Goal: Task Accomplishment & Management: Use online tool/utility

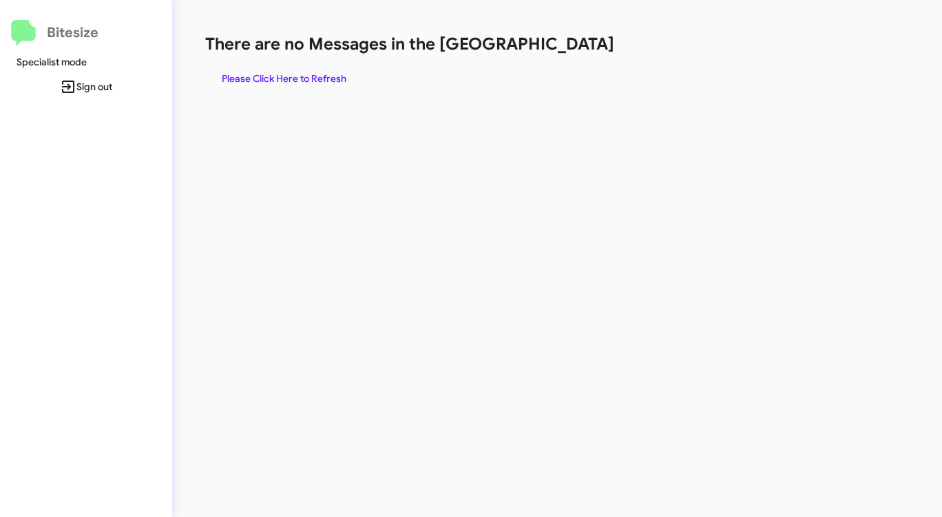
click at [309, 76] on span "Please Click Here to Refresh" at bounding box center [284, 78] width 125 height 25
